Goal: Navigation & Orientation: Understand site structure

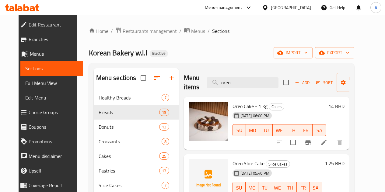
scroll to position [55, 0]
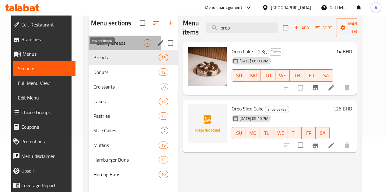
click at [107, 47] on span "Healthy Breads" at bounding box center [118, 42] width 50 height 7
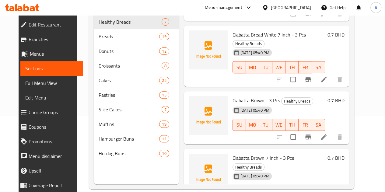
scroll to position [85, 0]
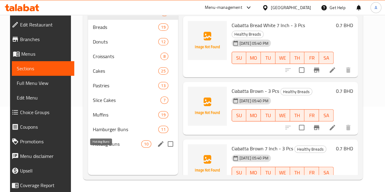
click at [113, 147] on span "Hotdog Buns" at bounding box center [117, 143] width 48 height 7
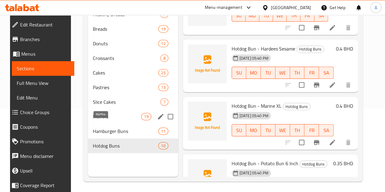
scroll to position [85, 0]
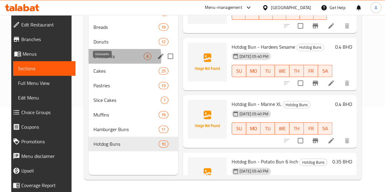
click at [103, 60] on span "Croissants" at bounding box center [118, 56] width 50 height 7
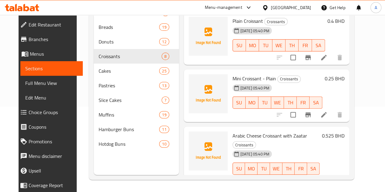
scroll to position [230, 0]
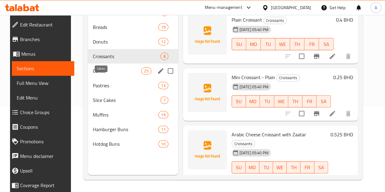
click at [100, 74] on span "Cakes" at bounding box center [117, 70] width 48 height 7
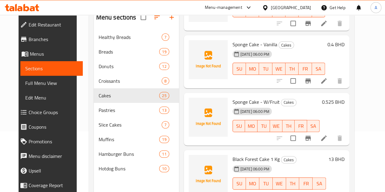
scroll to position [63, 0]
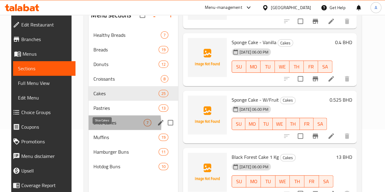
click at [95, 126] on span "Slice Cakes" at bounding box center [118, 122] width 50 height 7
